Goal: Task Accomplishment & Management: Complete application form

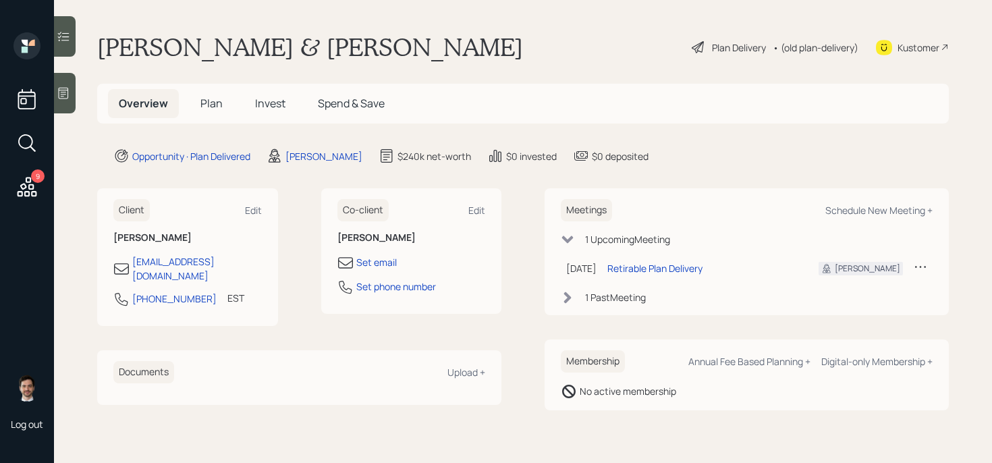
click at [738, 49] on div "Plan Delivery" at bounding box center [739, 48] width 54 height 14
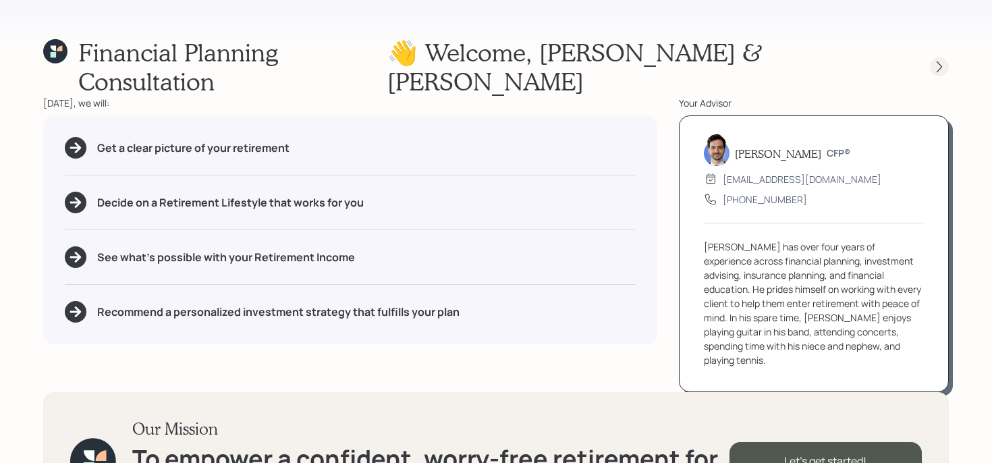
click at [930, 57] on div at bounding box center [939, 66] width 19 height 19
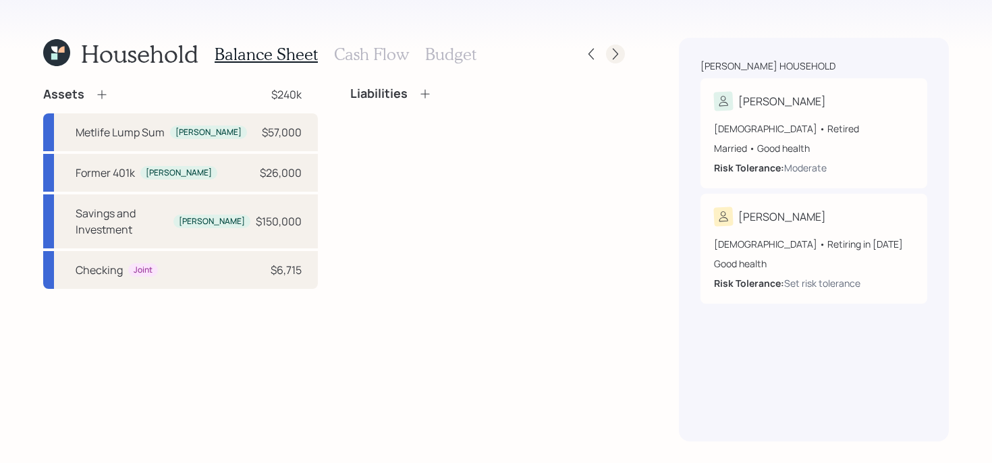
click at [622, 57] on icon at bounding box center [616, 54] width 14 height 14
